Goal: Task Accomplishment & Management: Manage account settings

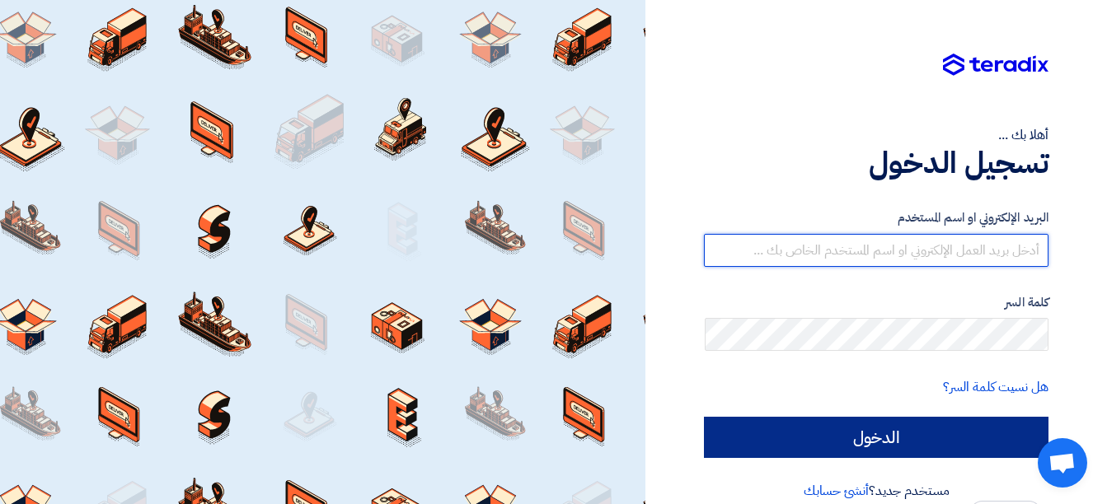
type input "[EMAIL_ADDRESS][DOMAIN_NAME]"
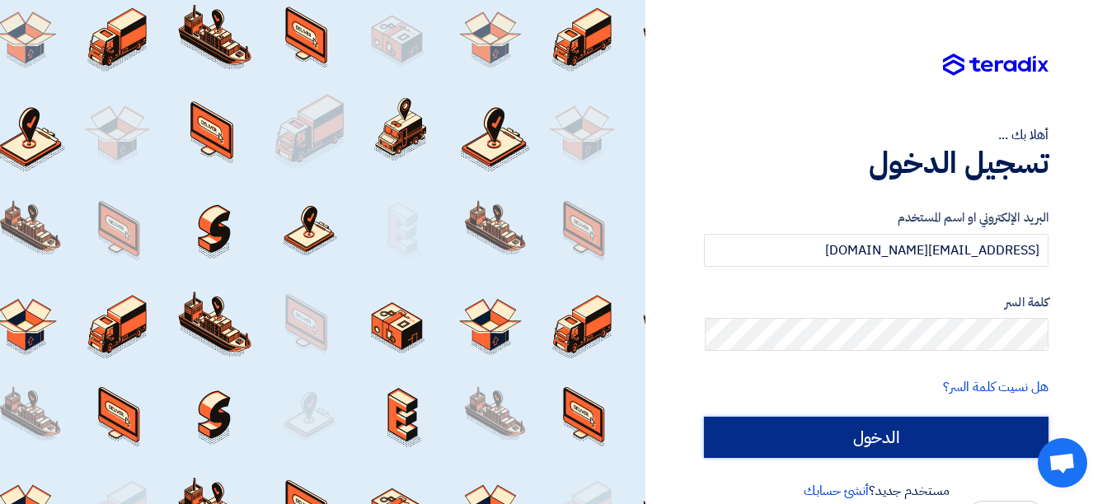
click at [873, 432] on input "الدخول" at bounding box center [876, 437] width 344 height 41
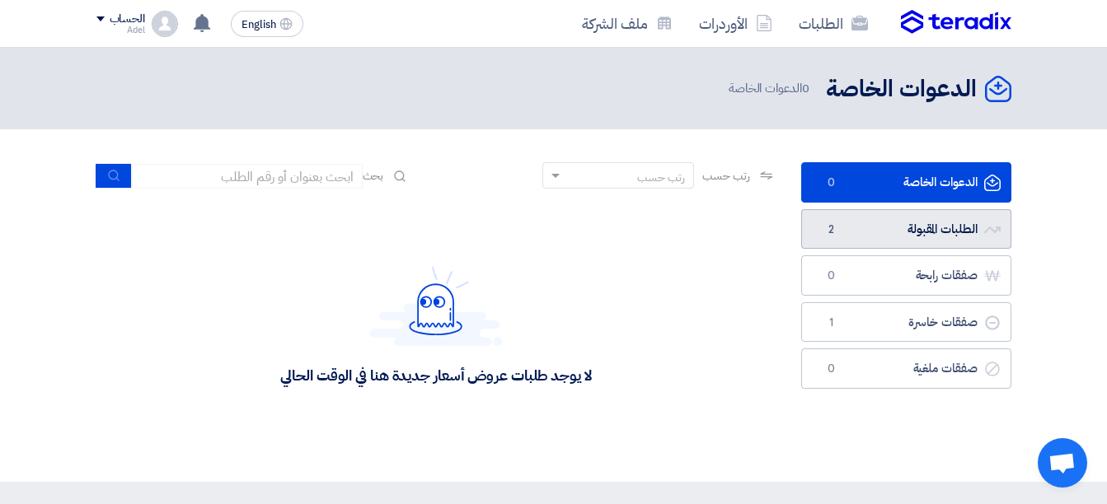
click at [930, 231] on link "الطلبات المقبولة الطلبات المقبولة 2" at bounding box center [906, 229] width 210 height 40
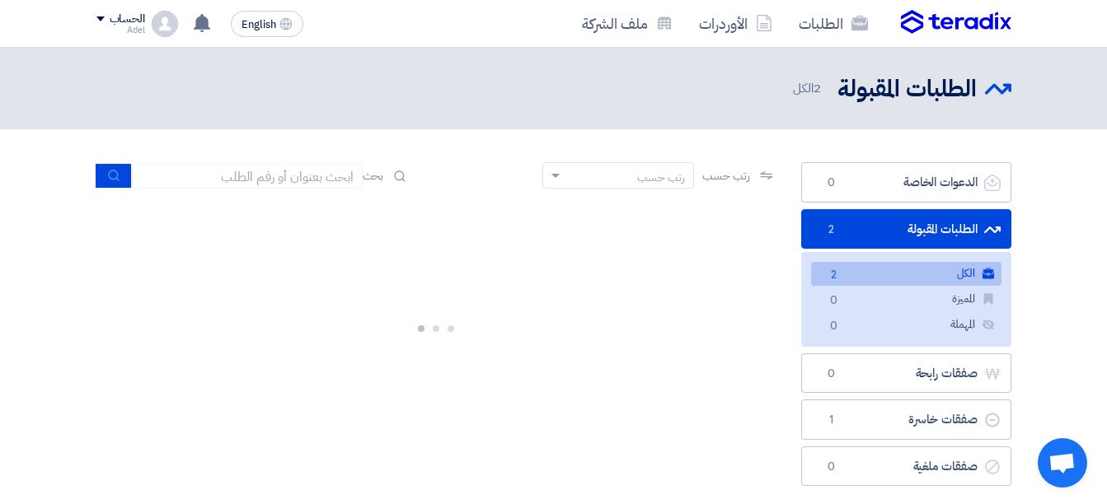
click at [912, 284] on link "الكل الكل 2" at bounding box center [906, 274] width 190 height 24
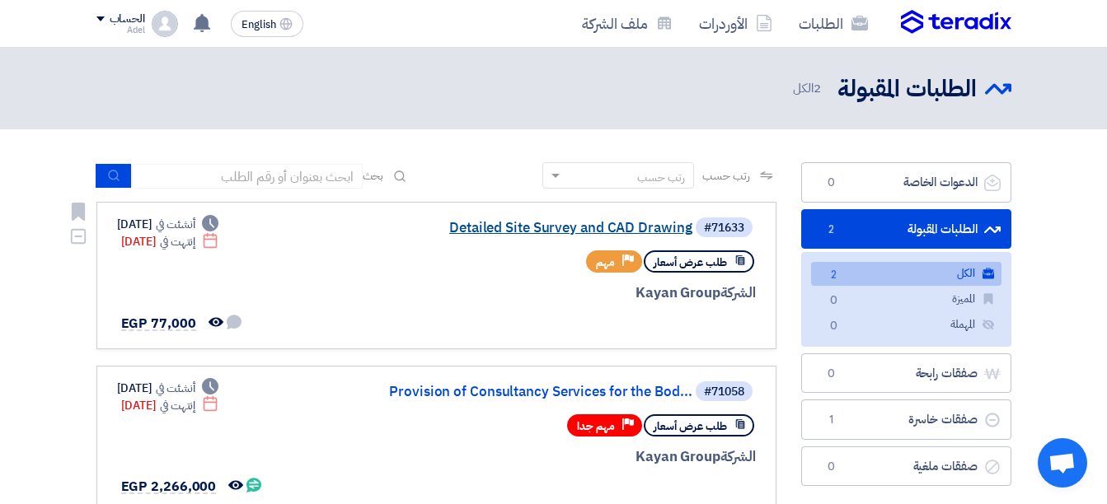
click at [595, 231] on link "Detailed Site Survey and CAD Drawing" at bounding box center [528, 228] width 330 height 15
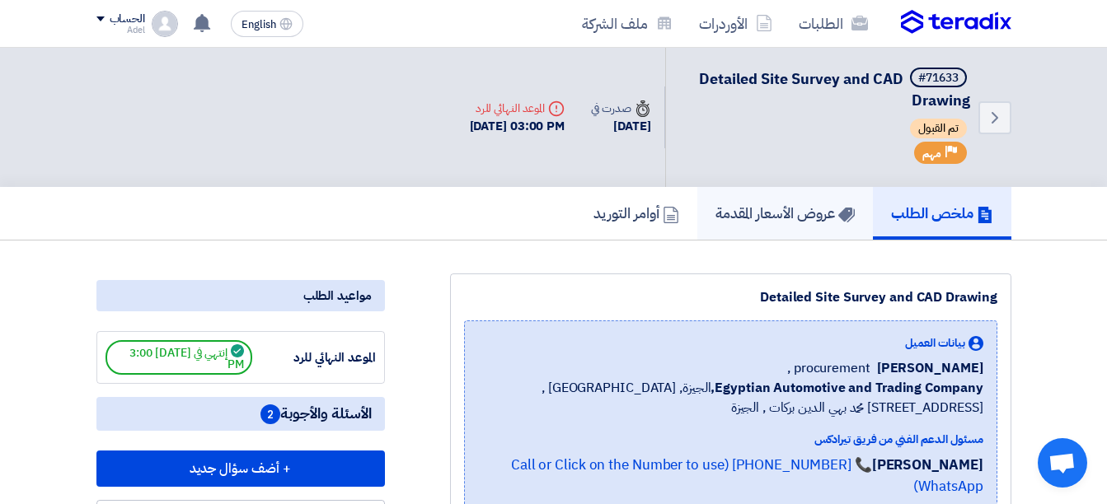
click at [739, 222] on h5 "عروض الأسعار المقدمة" at bounding box center [784, 213] width 139 height 19
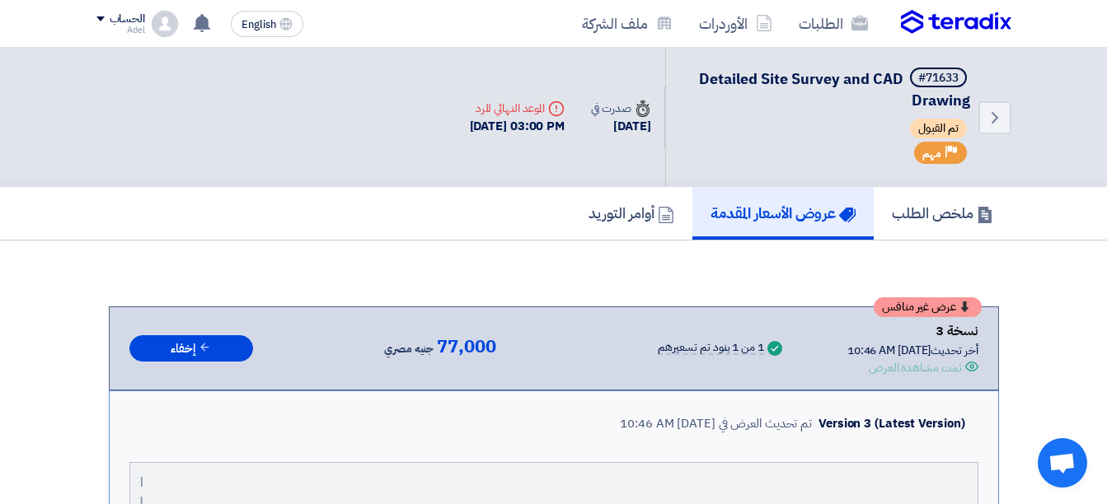
click at [943, 308] on span "عرض غير منافس" at bounding box center [919, 308] width 74 height 12
